Goal: Task Accomplishment & Management: Manage account settings

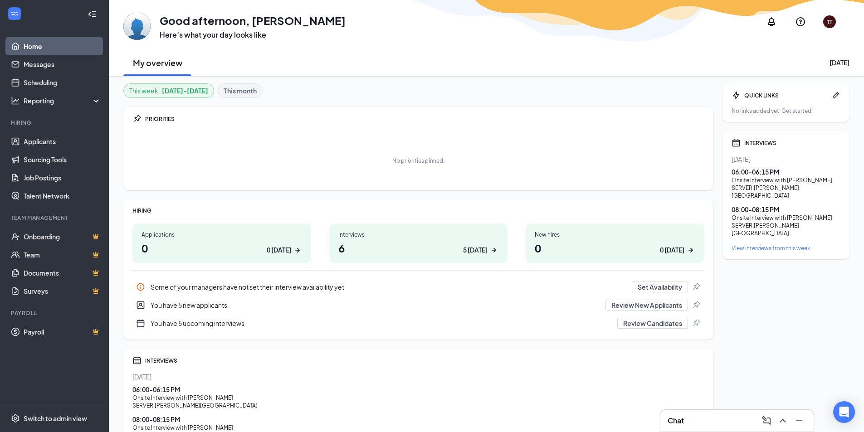
scroll to position [66, 0]
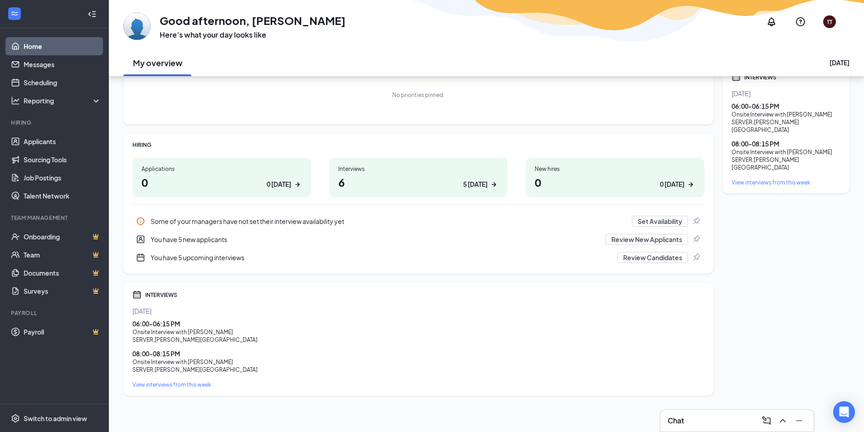
click at [202, 328] on div "Onsite Interview with Johnaya Reed" at bounding box center [418, 332] width 572 height 8
click at [205, 332] on div "Onsite Interview with Johnaya Reed" at bounding box center [418, 332] width 572 height 8
click at [212, 356] on div "08:00 - 08:15 PM" at bounding box center [418, 353] width 572 height 9
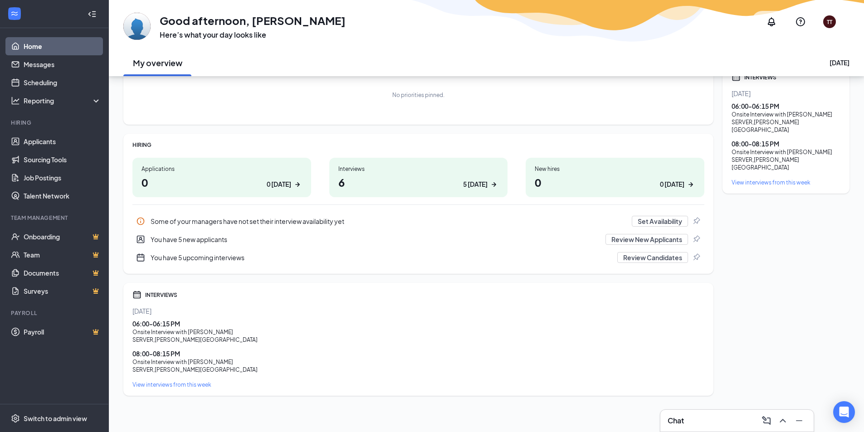
click at [212, 358] on div "08:00 - 08:15 PM" at bounding box center [418, 353] width 572 height 9
drag, startPoint x: 218, startPoint y: 358, endPoint x: 151, endPoint y: 328, distance: 73.1
click at [151, 328] on div "06:00 - 06:15 PM Onsite Interview with Johnaya Reed SERVER , Downer Avenue 08:0…" at bounding box center [418, 346] width 572 height 54
click at [234, 356] on div "08:00 - 08:15 PM" at bounding box center [418, 353] width 572 height 9
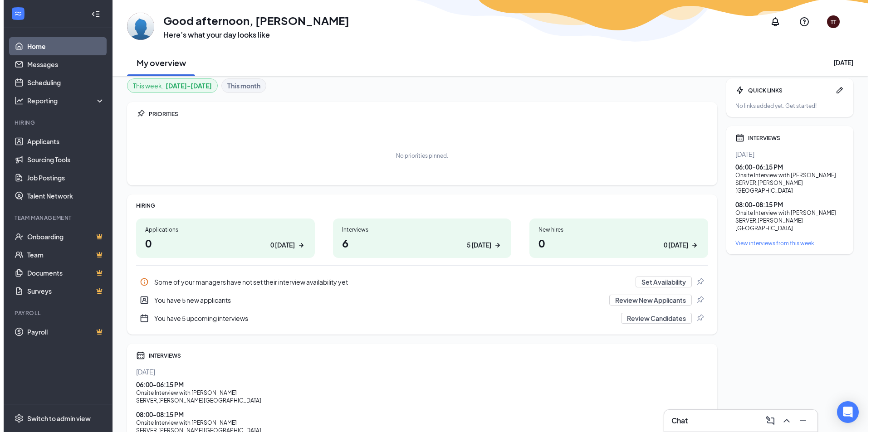
scroll to position [0, 0]
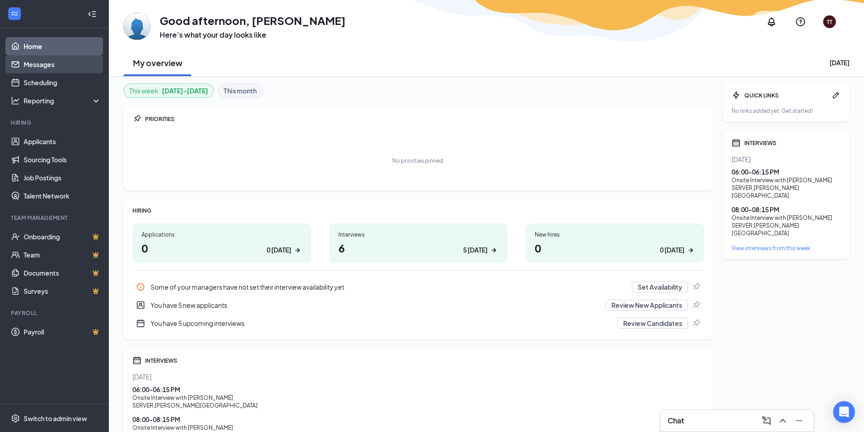
click at [56, 63] on link "Messages" at bounding box center [63, 64] width 78 height 18
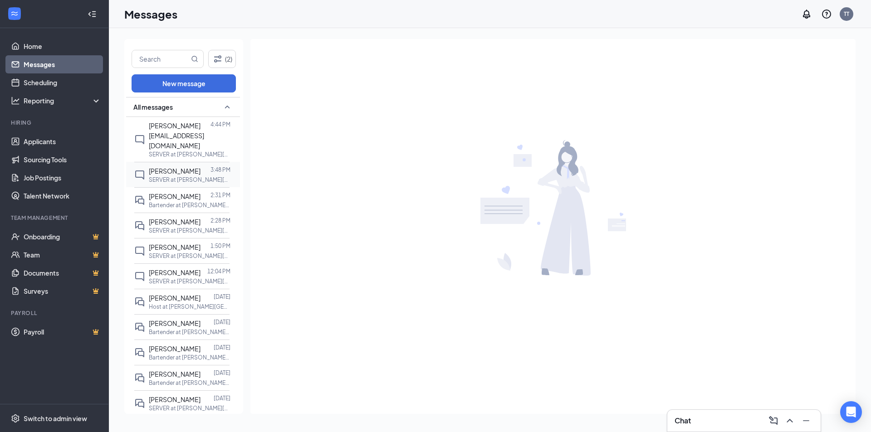
click at [198, 126] on div "[PERSON_NAME] [EMAIL_ADDRESS][DOMAIN_NAME]" at bounding box center [180, 136] width 62 height 30
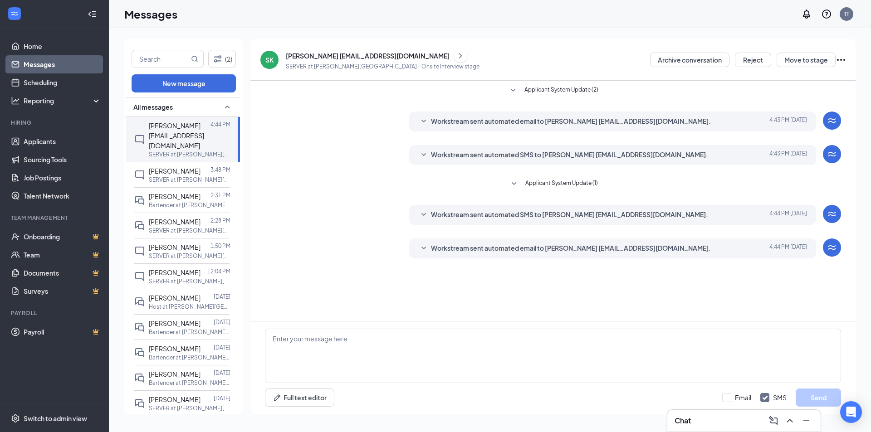
click at [421, 246] on icon "SmallChevronDown" at bounding box center [423, 248] width 11 height 11
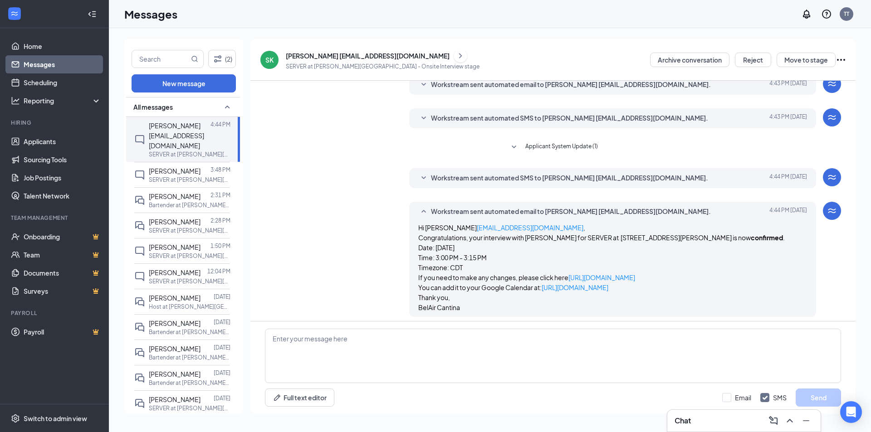
scroll to position [42, 0]
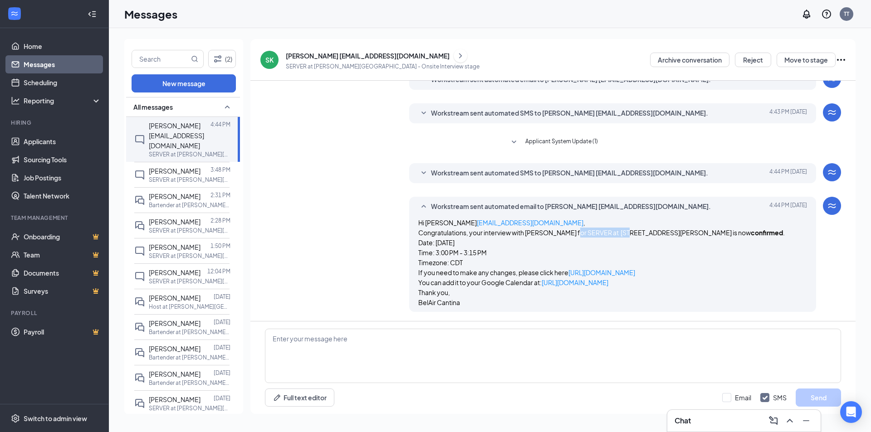
drag, startPoint x: 617, startPoint y: 229, endPoint x: 571, endPoint y: 230, distance: 45.8
click at [567, 229] on p "Congratulations, your interview with BelAir Cantina for SERVER at 2625 N Downer…" at bounding box center [612, 233] width 389 height 10
click at [573, 230] on p "Congratulations, your interview with BelAir Cantina for SERVER at 2625 N Downer…" at bounding box center [612, 233] width 389 height 10
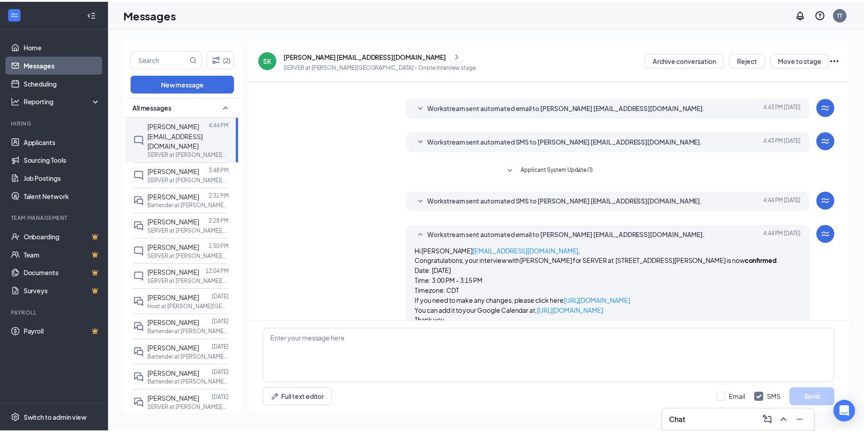
scroll to position [0, 0]
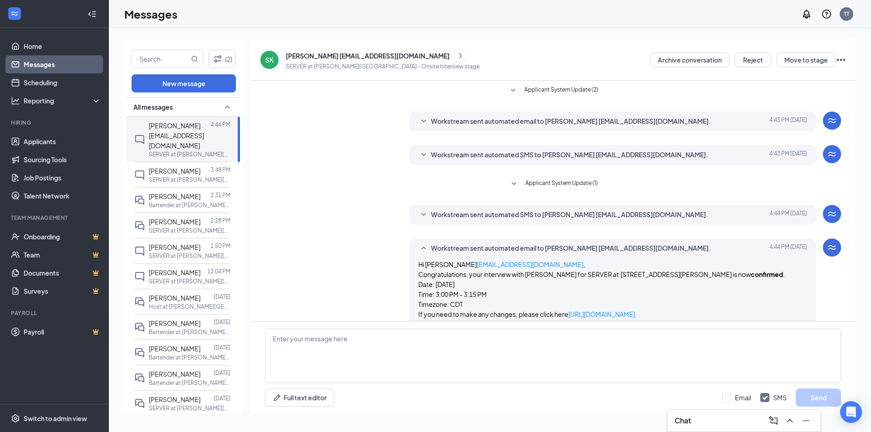
click at [421, 244] on icon "SmallChevronUp" at bounding box center [423, 248] width 11 height 11
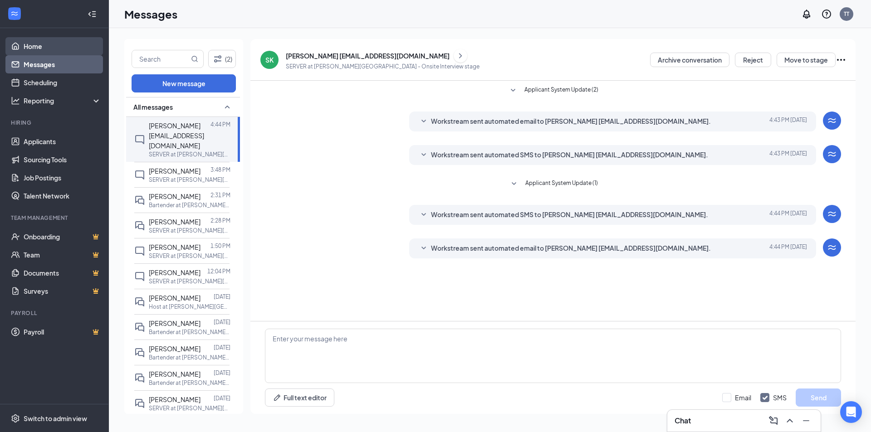
click at [63, 47] on link "Home" at bounding box center [63, 46] width 78 height 18
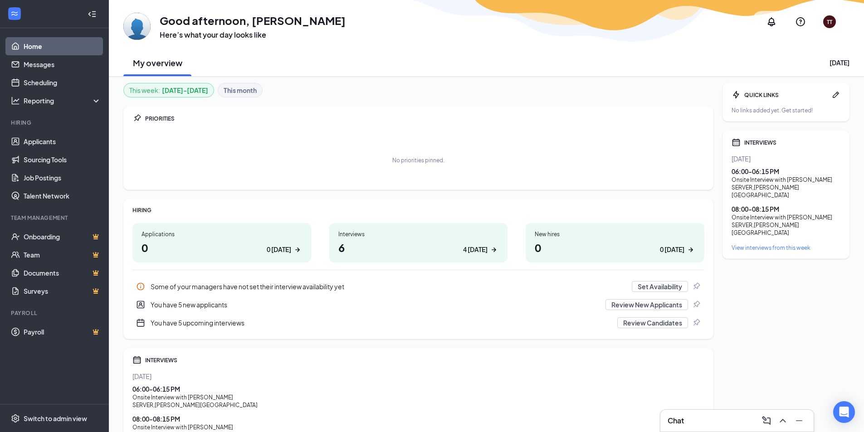
scroll to position [45, 0]
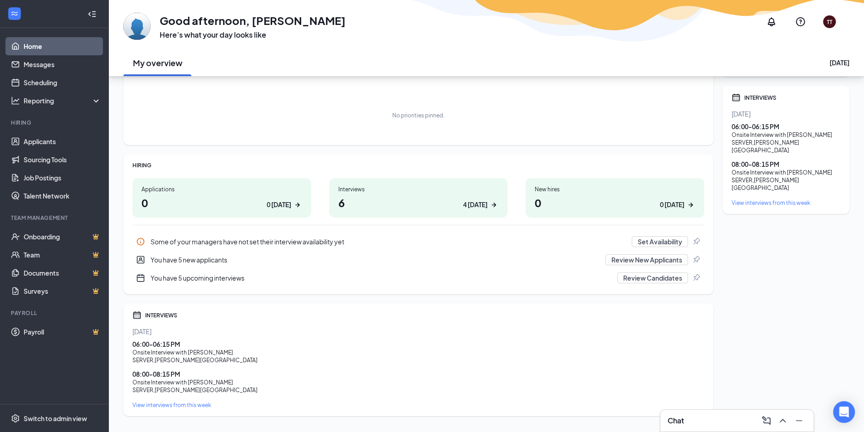
click at [479, 206] on div "4 today" at bounding box center [475, 205] width 24 height 10
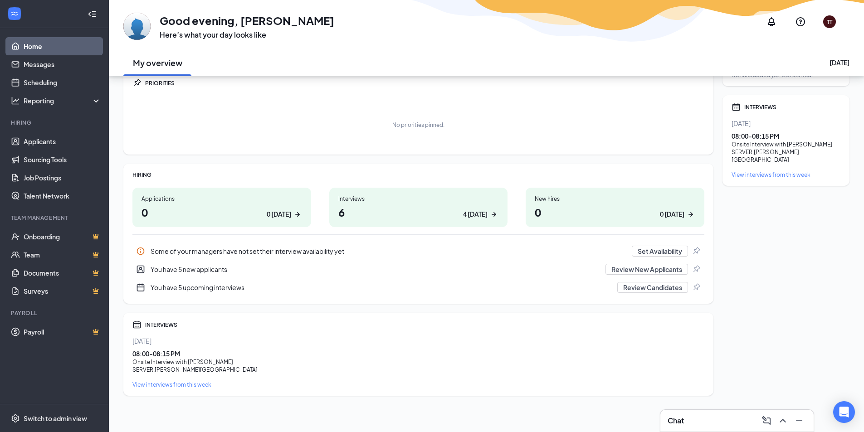
scroll to position [36, 0]
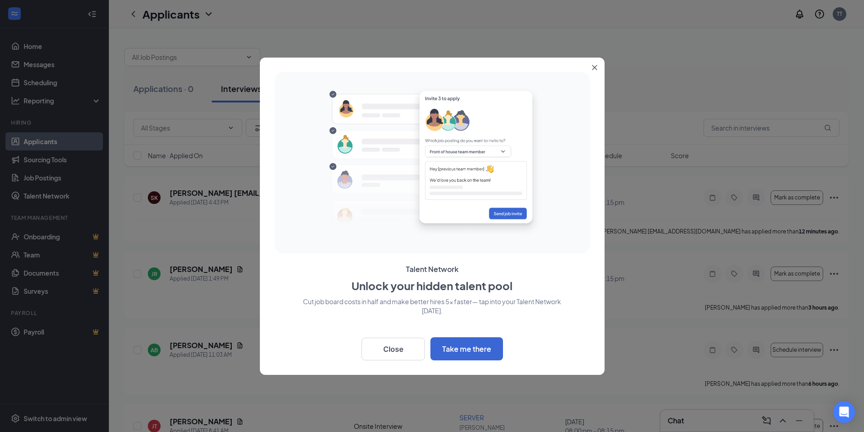
click at [595, 66] on icon "Close" at bounding box center [594, 67] width 5 height 5
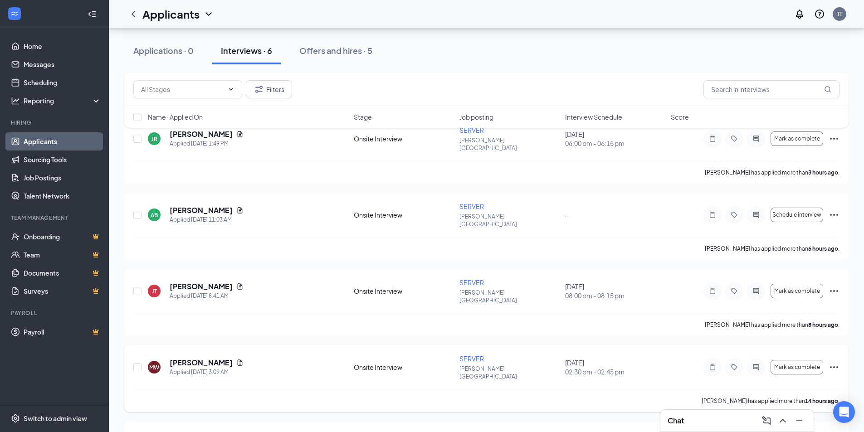
scroll to position [136, 0]
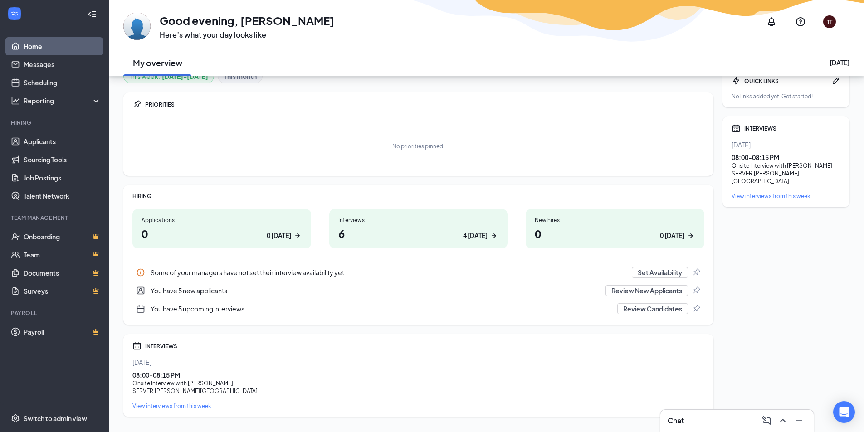
scroll to position [36, 0]
